Goal: Task Accomplishment & Management: Use online tool/utility

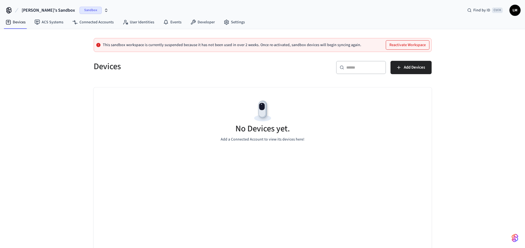
click at [90, 11] on span "Sandbox" at bounding box center [90, 10] width 22 height 7
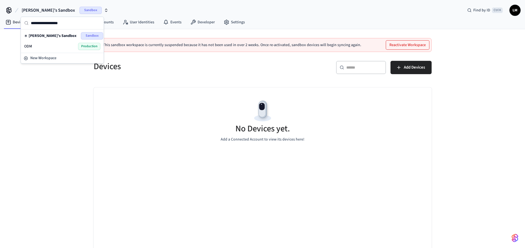
click at [90, 11] on span "Sandbox" at bounding box center [90, 10] width 22 height 7
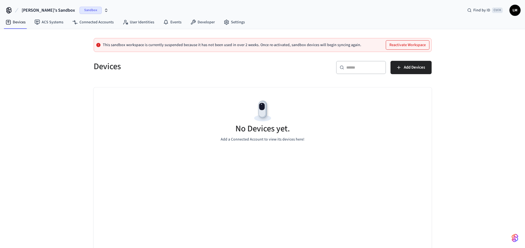
click at [90, 11] on span "Sandbox" at bounding box center [90, 10] width 22 height 7
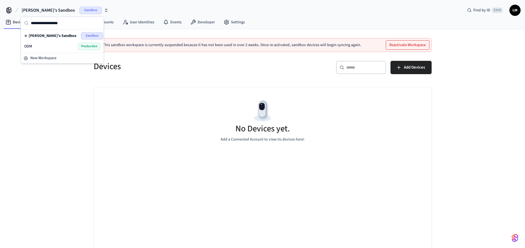
click at [228, 87] on div "Devices ​ ​ Add Devices No Devices yet. Add a Connected Account to view its dev…" at bounding box center [262, 157] width 347 height 207
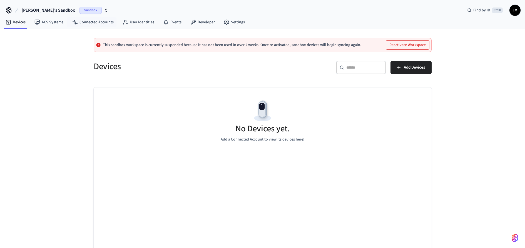
click at [79, 10] on span "Sandbox" at bounding box center [90, 10] width 22 height 7
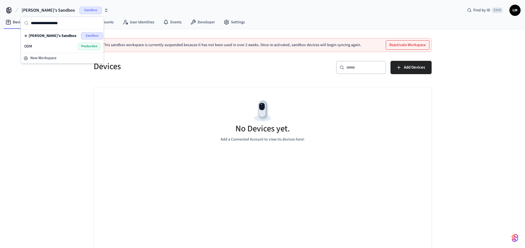
click at [80, 48] on span "Production" at bounding box center [89, 46] width 22 height 7
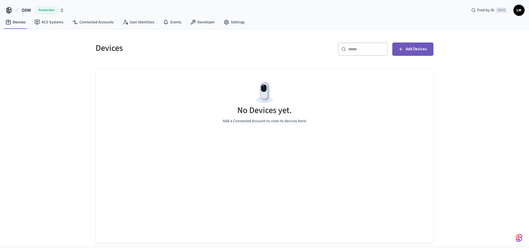
click at [411, 52] on span "Add Devices" at bounding box center [416, 49] width 21 height 7
click at [422, 49] on span "Add Devices" at bounding box center [416, 49] width 21 height 7
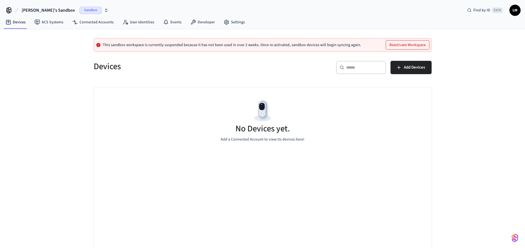
click at [89, 11] on span "Sandbox" at bounding box center [90, 10] width 22 height 7
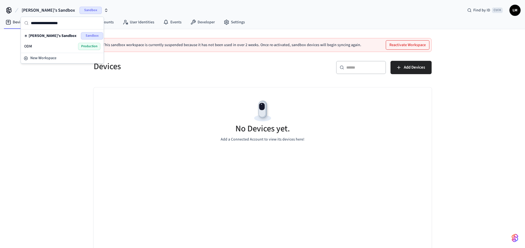
click at [94, 48] on span "Production" at bounding box center [89, 46] width 22 height 7
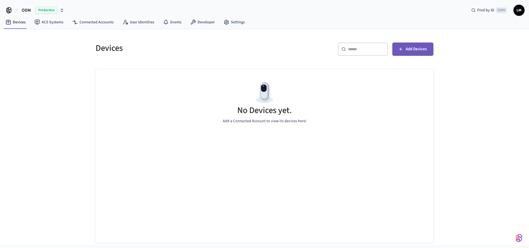
click at [412, 52] on span "Add Devices" at bounding box center [416, 49] width 21 height 7
